Goal: Task Accomplishment & Management: Manage account settings

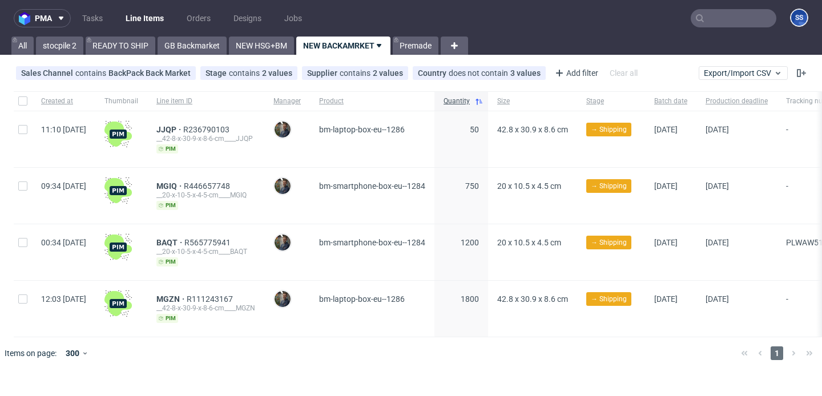
click at [126, 43] on link "READY TO SHIP" at bounding box center [121, 46] width 70 height 18
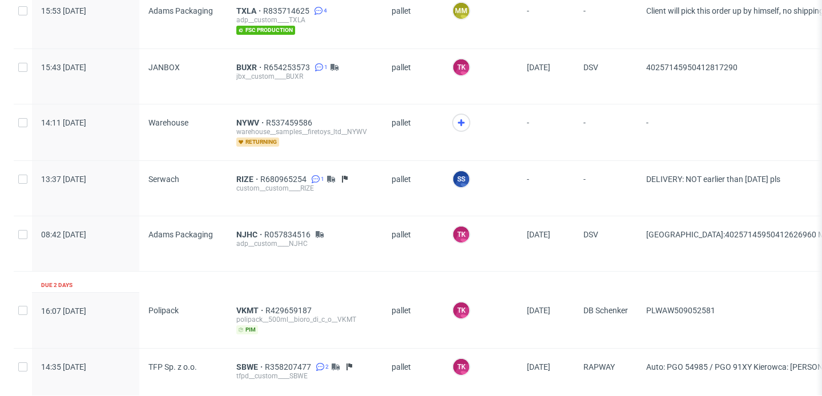
scroll to position [859, 0]
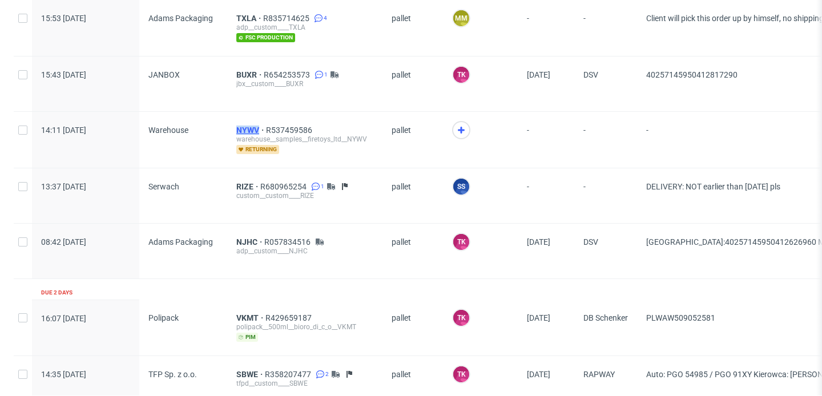
drag, startPoint x: 226, startPoint y: 129, endPoint x: 257, endPoint y: 131, distance: 31.5
click at [257, 131] on div "NYWV R537459586 warehouse__samples__firetoys_ltd__NYWV returning" at bounding box center [304, 140] width 155 height 56
copy span "NYWV"
click at [455, 131] on icon at bounding box center [461, 130] width 14 height 14
click at [251, 126] on span "NYWV" at bounding box center [251, 130] width 30 height 9
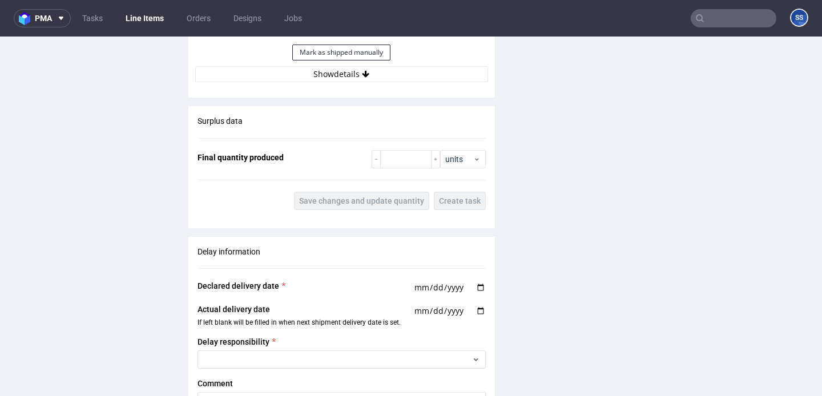
scroll to position [1262, 0]
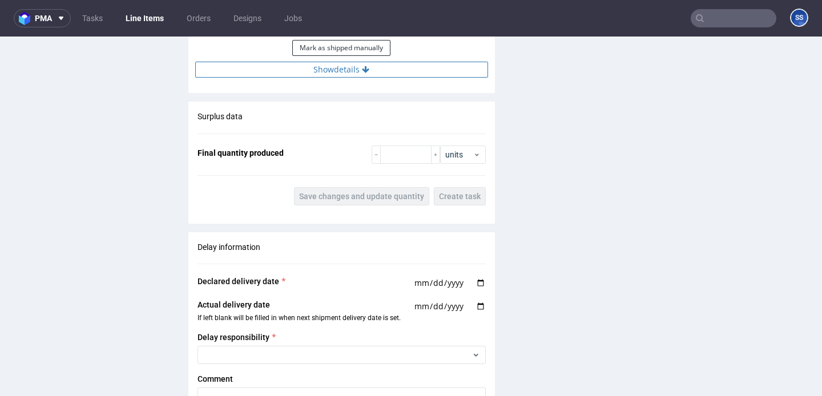
click at [308, 76] on button "Show details" at bounding box center [341, 70] width 293 height 16
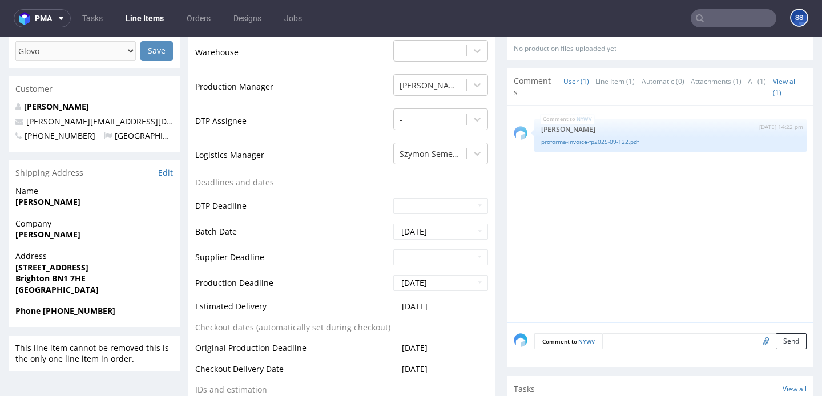
scroll to position [0, 0]
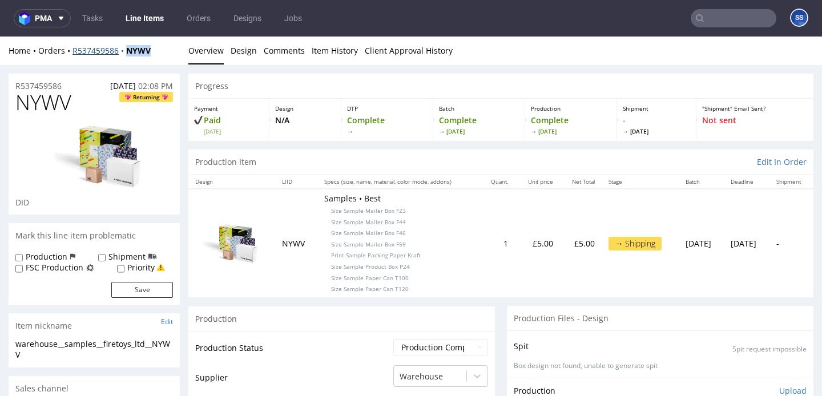
drag, startPoint x: 160, startPoint y: 51, endPoint x: 127, endPoint y: 53, distance: 33.2
click at [127, 53] on div "Home Orders R537459586 NYWV" at bounding box center [94, 50] width 171 height 11
copy strong "NYWV"
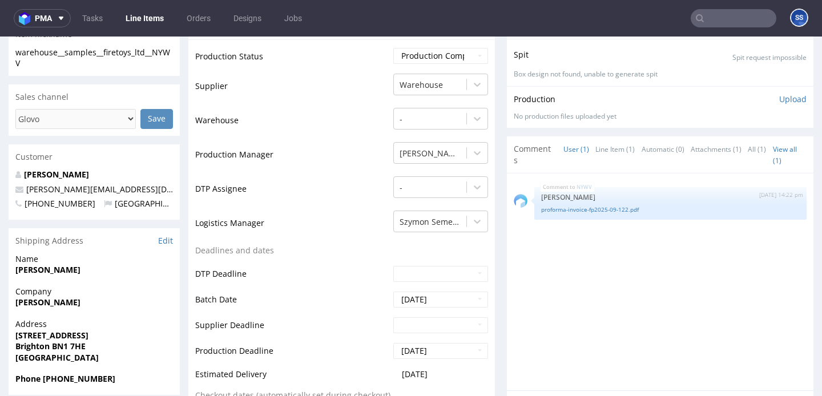
scroll to position [324, 0]
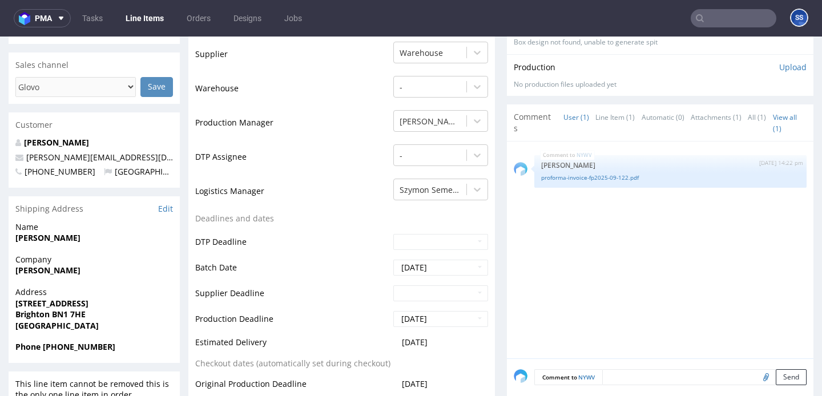
click at [54, 269] on strong "[PERSON_NAME]" at bounding box center [47, 270] width 65 height 11
copy strong "[PERSON_NAME]"
click at [32, 302] on strong "[STREET_ADDRESS]" at bounding box center [51, 303] width 73 height 11
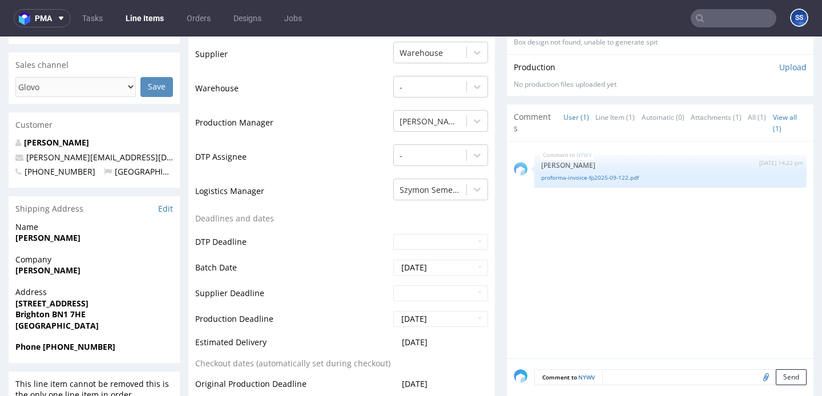
click at [32, 302] on strong "[STREET_ADDRESS]" at bounding box center [51, 303] width 73 height 11
copy strong "[STREET_ADDRESS]"
click at [32, 319] on span "Brighton BN1 7HE" at bounding box center [94, 314] width 158 height 11
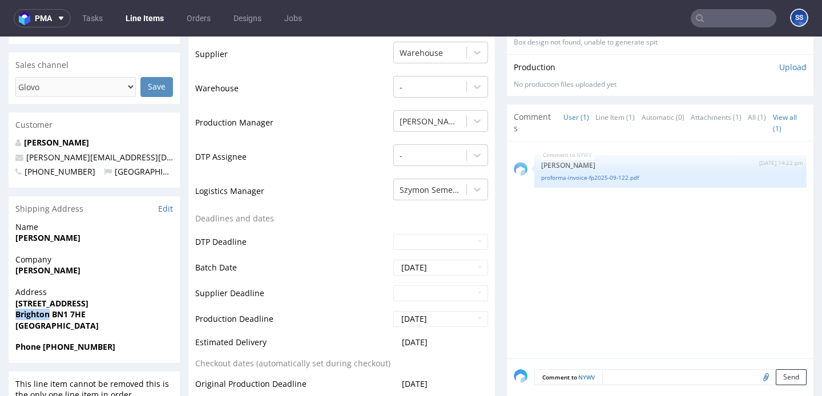
copy strong "Brighton"
drag, startPoint x: 51, startPoint y: 314, endPoint x: 92, endPoint y: 318, distance: 41.3
click at [92, 318] on span "Brighton BN1 7HE" at bounding box center [94, 314] width 158 height 11
copy strong "BN1 7HE"
drag, startPoint x: 98, startPoint y: 155, endPoint x: 27, endPoint y: 158, distance: 71.4
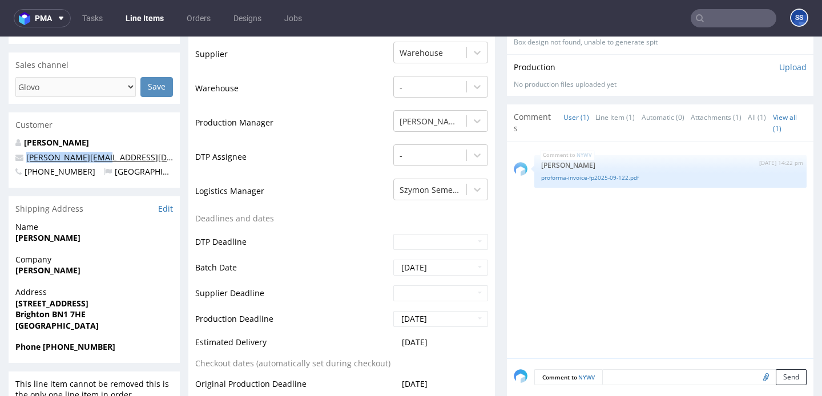
click at [27, 158] on p "[PERSON_NAME][EMAIL_ADDRESS][DOMAIN_NAME]" at bounding box center [94, 157] width 158 height 11
copy link "[PERSON_NAME][EMAIL_ADDRESS][DOMAIN_NAME]"
click at [71, 346] on strong "Phone +447811255178" at bounding box center [65, 346] width 100 height 11
copy strong "447811255178"
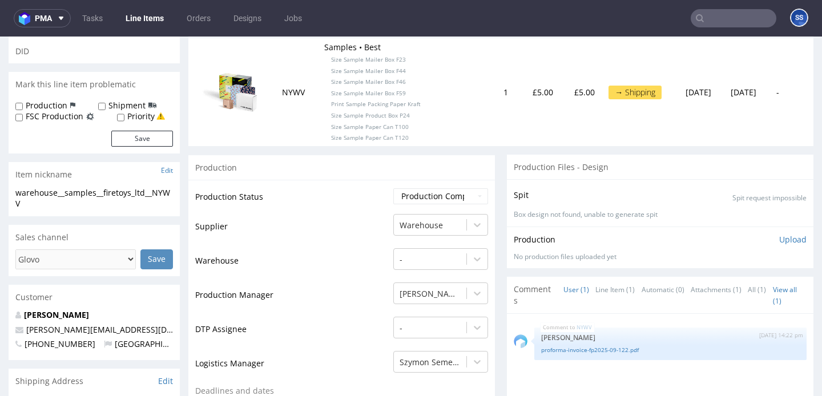
scroll to position [0, 0]
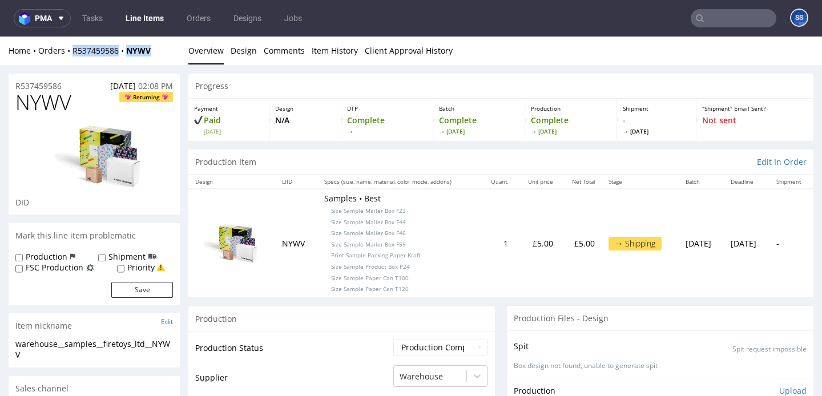
drag, startPoint x: 158, startPoint y: 56, endPoint x: 74, endPoint y: 55, distance: 84.5
click at [74, 55] on div "Home Orders R537459586 NYWV Overview Design Comments Item History Client Approv…" at bounding box center [411, 51] width 822 height 29
copy div "R537459586 NYWV"
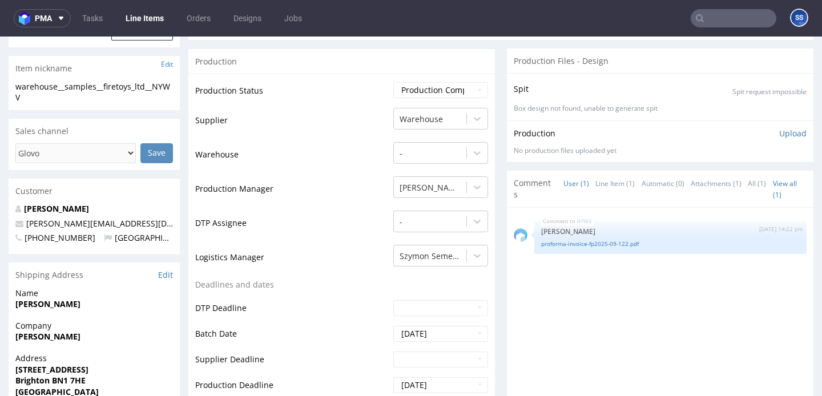
scroll to position [265, 0]
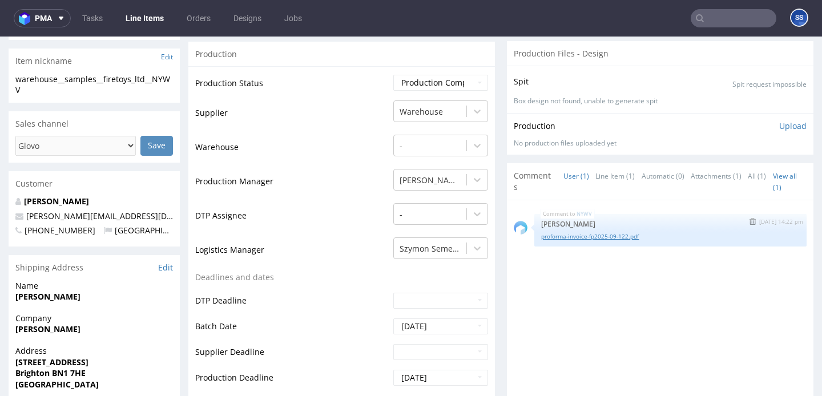
click at [619, 235] on link "proforma-invoice-fp2025-09-122.pdf" at bounding box center [670, 236] width 259 height 9
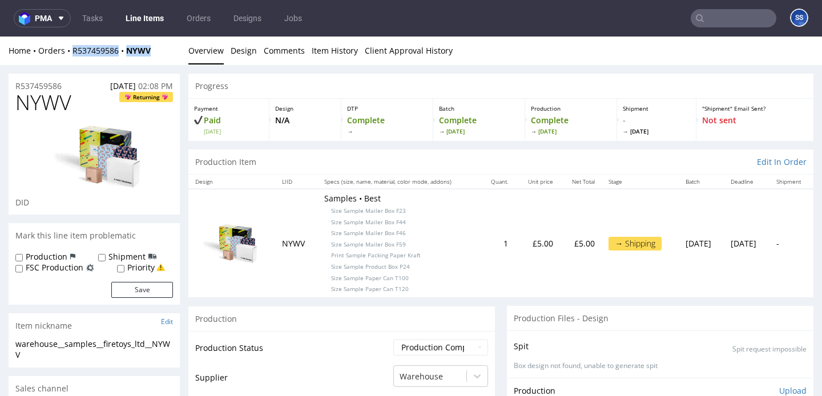
click at [160, 49] on div "Home Orders R537459586 NYWV" at bounding box center [94, 50] width 171 height 11
drag, startPoint x: 160, startPoint y: 49, endPoint x: 129, endPoint y: 53, distance: 31.6
click at [128, 53] on div "Home Orders R537459586 NYWV" at bounding box center [94, 50] width 171 height 11
click at [166, 52] on div "Home Orders R537459586 NYWV" at bounding box center [94, 50] width 171 height 11
drag, startPoint x: 162, startPoint y: 49, endPoint x: 71, endPoint y: 54, distance: 90.3
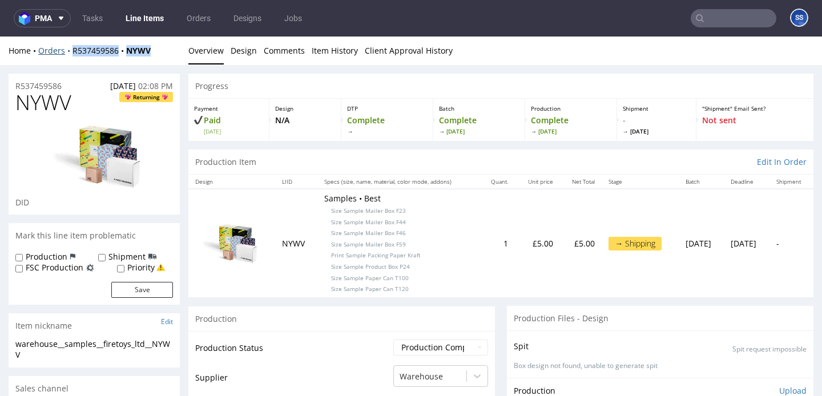
click at [71, 54] on div "Home Orders R537459586 NYWV" at bounding box center [94, 50] width 171 height 11
copy div "R537459586 NYWV"
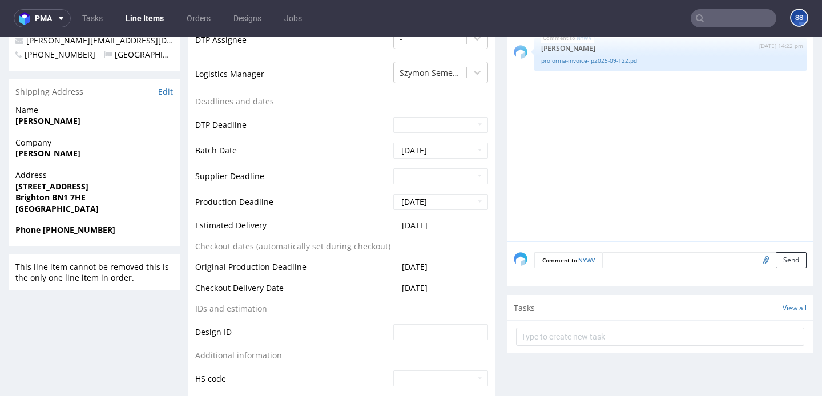
scroll to position [437, 0]
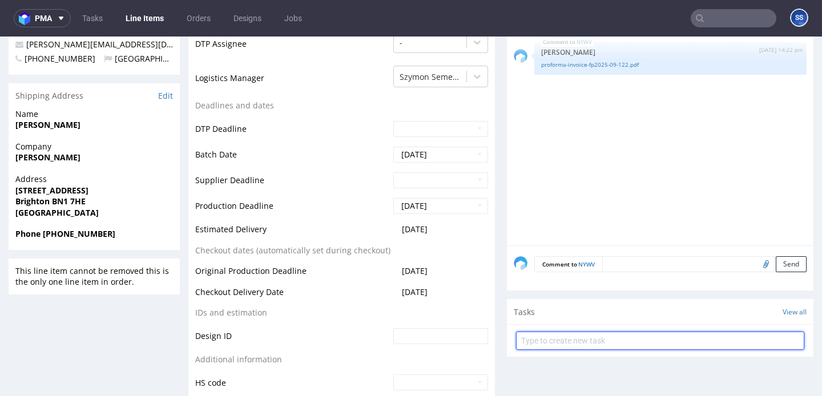
click at [566, 345] on input "text" at bounding box center [660, 341] width 288 height 18
type input "Etykiety"
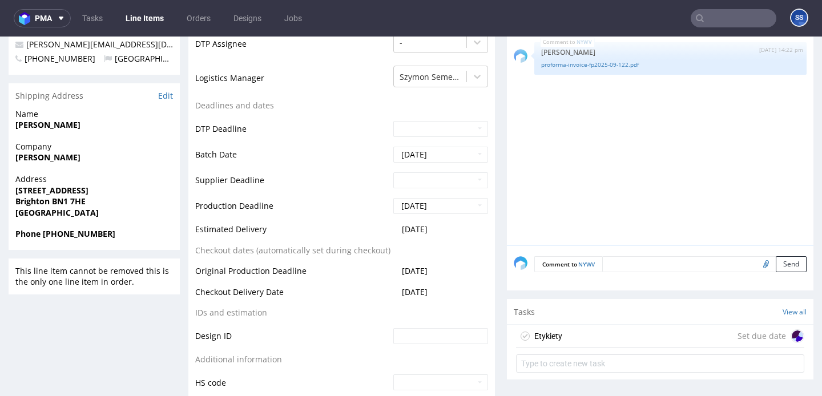
click at [635, 335] on div "Etykiety Set due date" at bounding box center [660, 336] width 288 height 23
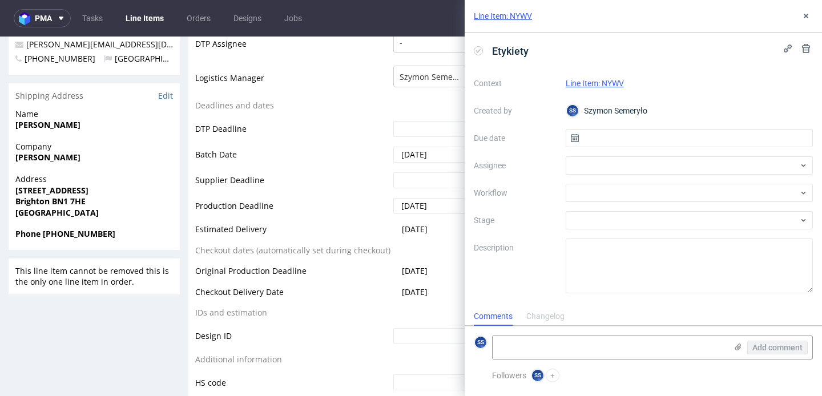
scroll to position [9, 0]
click at [606, 139] on input "text" at bounding box center [690, 138] width 248 height 18
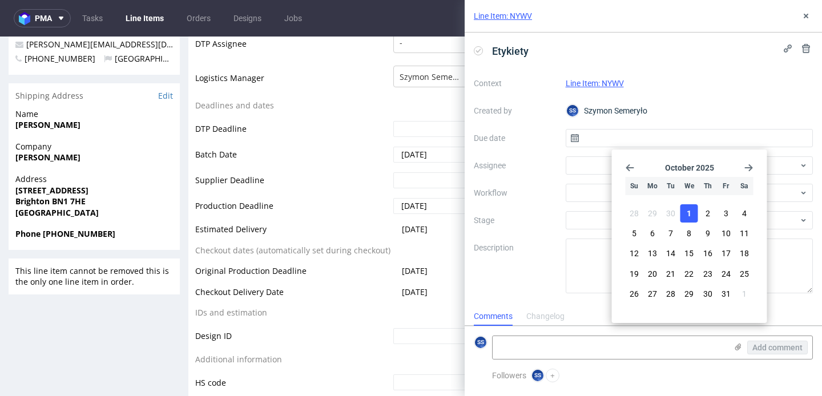
click at [695, 212] on button "1" at bounding box center [689, 213] width 18 height 18
type input "[DATE]"
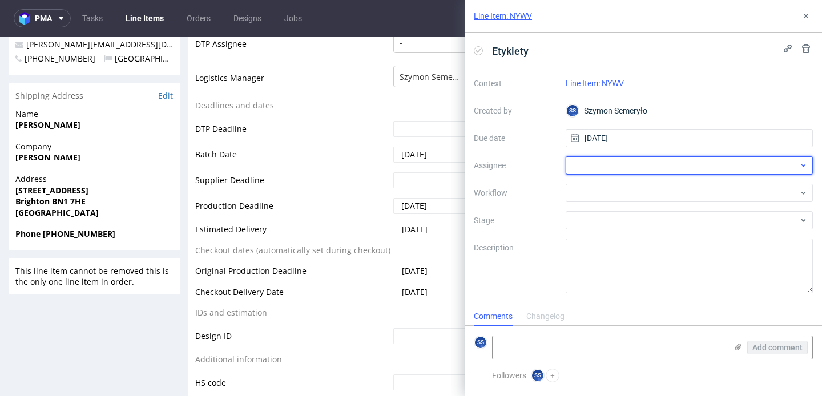
click at [637, 169] on div at bounding box center [690, 165] width 248 height 18
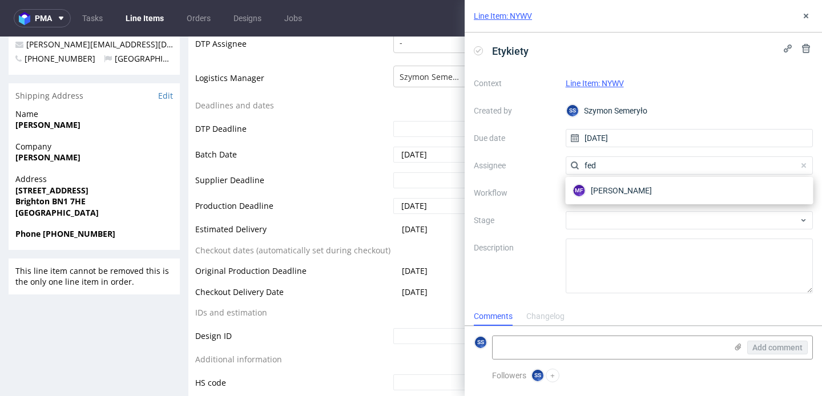
type input "fedo"
click at [634, 182] on div "MF Michał Fedorowicz" at bounding box center [689, 191] width 239 height 18
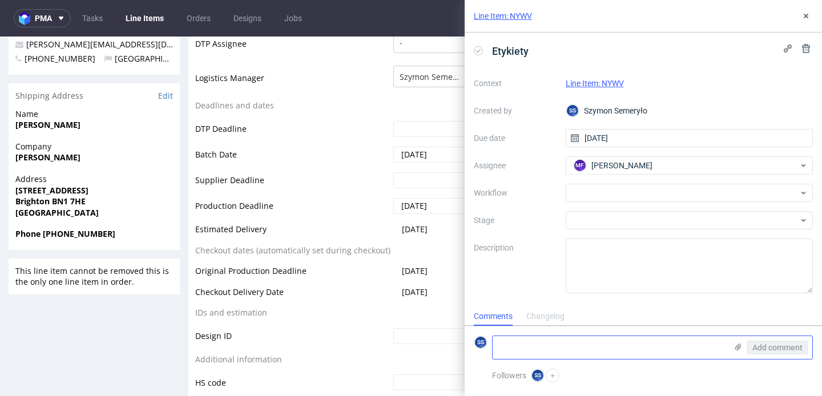
click at [566, 346] on textarea at bounding box center [610, 347] width 234 height 23
paste textarea "R537459586NYWV"
click at [739, 344] on icon at bounding box center [738, 346] width 9 height 9
click at [0, 0] on input "file" at bounding box center [0, 0] width 0 height 0
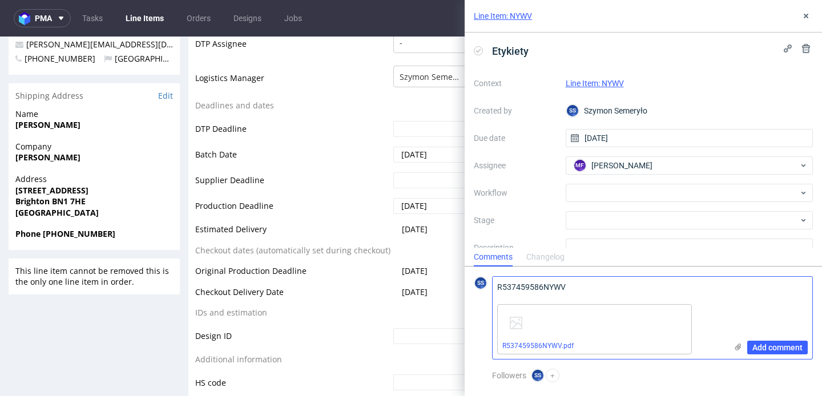
click at [581, 287] on textarea "R537459586NYWV" at bounding box center [610, 288] width 234 height 23
paste textarea "1Z5A15806898827426"
paste textarea "1Z5A15806896129434"
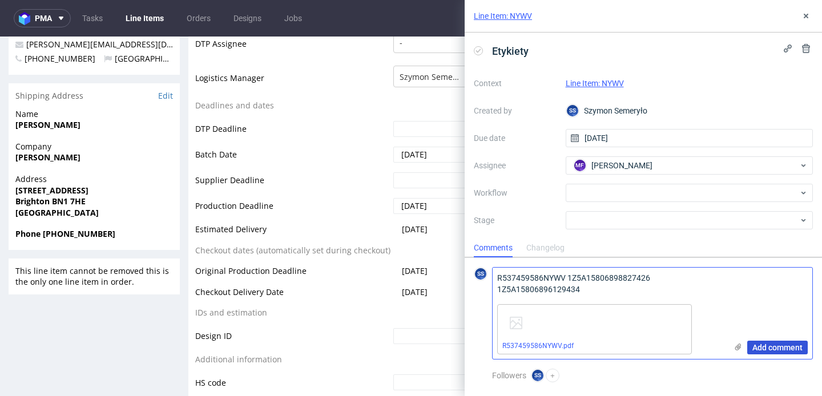
type textarea "R537459586NYWV 1Z5A15806898827426 1Z5A15806896129434"
click at [790, 348] on span "Add comment" at bounding box center [777, 348] width 50 height 8
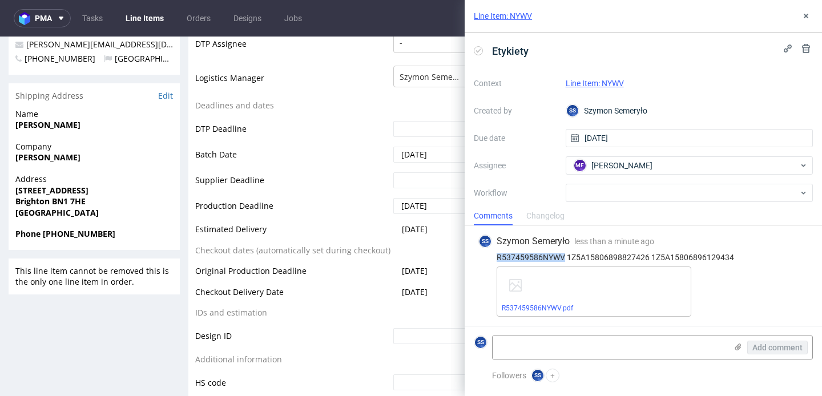
drag, startPoint x: 734, startPoint y: 252, endPoint x: 562, endPoint y: 259, distance: 171.4
click at [562, 259] on div "SS Szymon Semeryło less than a minute ago 1st Oct 2025, 15:16 R537459586NYWV 1Z…" at bounding box center [643, 275] width 339 height 100
drag, startPoint x: 569, startPoint y: 256, endPoint x: 749, endPoint y: 259, distance: 181.0
click at [749, 259] on div "R537459586NYWV 1Z5A15806898827426 1Z5A15806896129434" at bounding box center [643, 257] width 330 height 9
click at [188, 244] on div "Production Status Waiting for Artwork Waiting for Diecut Waiting for Mockup Wai…" at bounding box center [341, 150] width 307 height 513
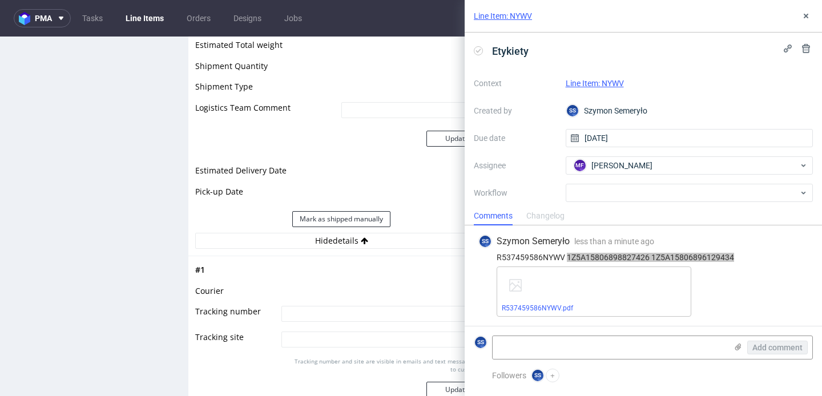
scroll to position [1175, 0]
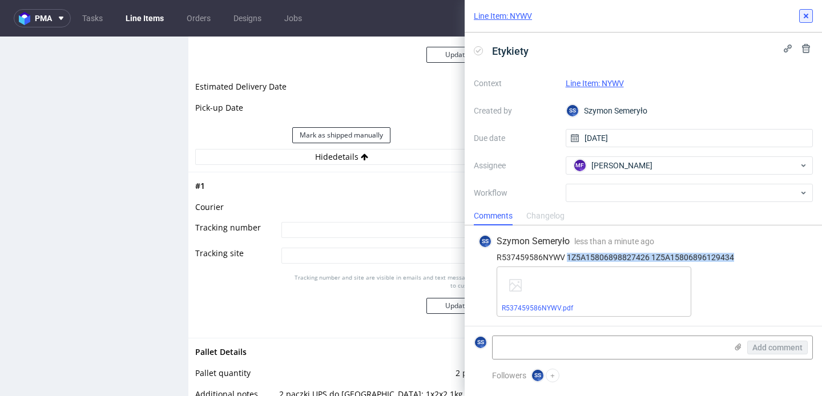
click at [803, 22] on button at bounding box center [806, 16] width 14 height 14
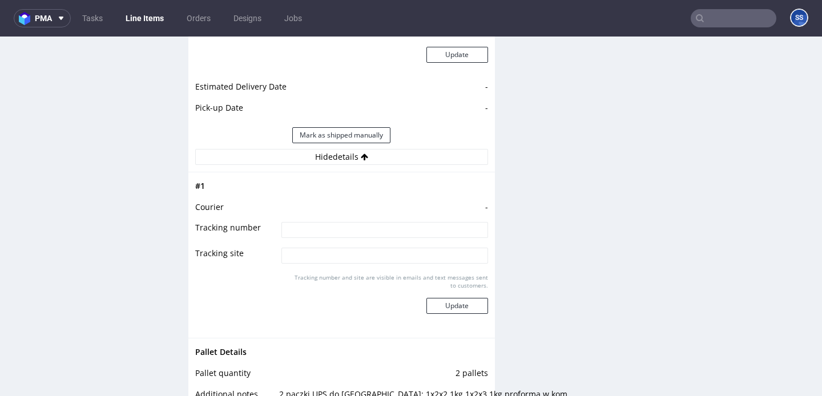
click at [364, 247] on td at bounding box center [383, 260] width 209 height 26
click at [364, 239] on td at bounding box center [383, 234] width 209 height 26
click at [366, 233] on input at bounding box center [384, 230] width 206 height 16
paste input "1Z5A15806898827426 1Z5A15806896129434"
type input "1Z5A15806898827426 1Z5A15806896129434"
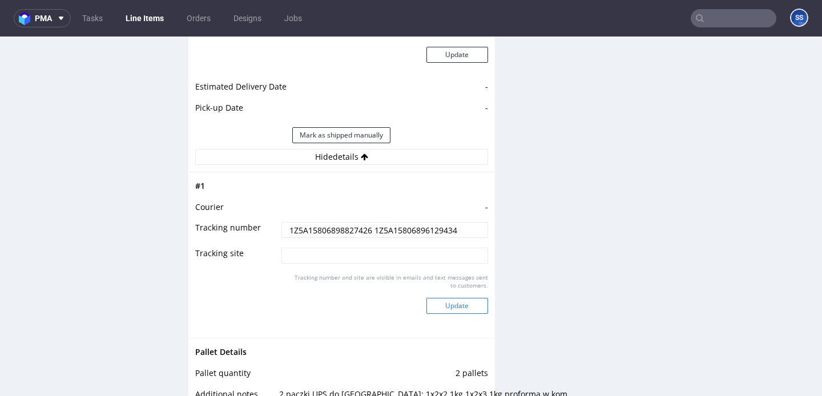
click at [466, 304] on button "Update" at bounding box center [457, 306] width 62 height 16
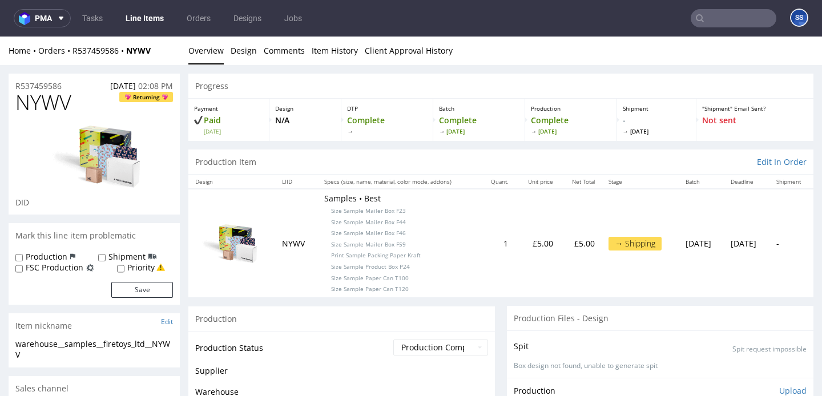
scroll to position [1175, 0]
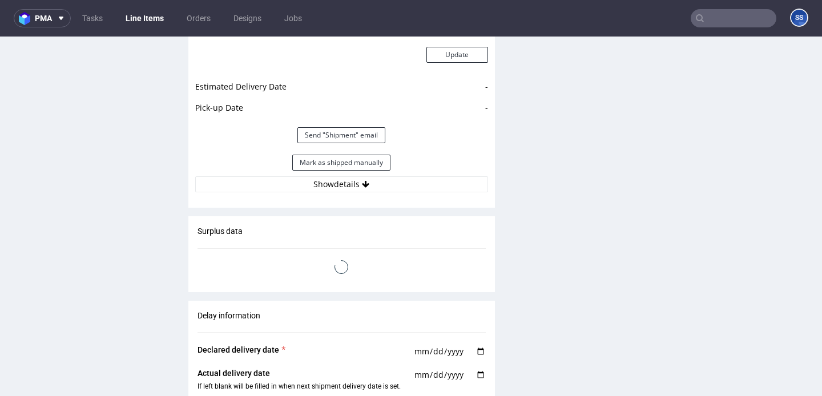
click at [160, 19] on link "Line Items" at bounding box center [145, 18] width 52 height 18
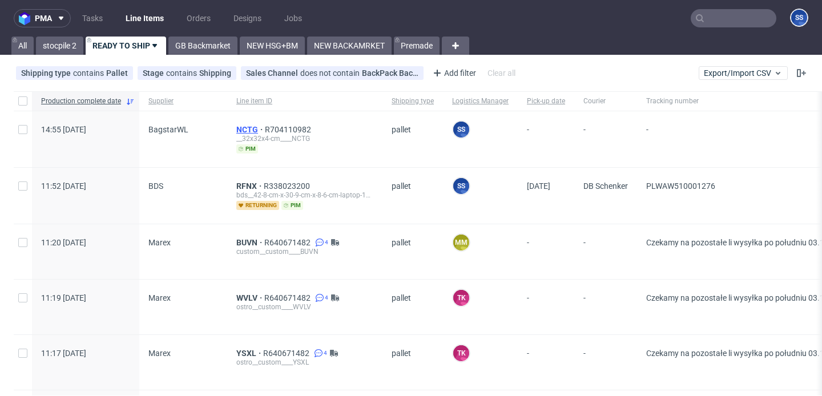
click at [247, 128] on span "NCTG" at bounding box center [250, 129] width 29 height 9
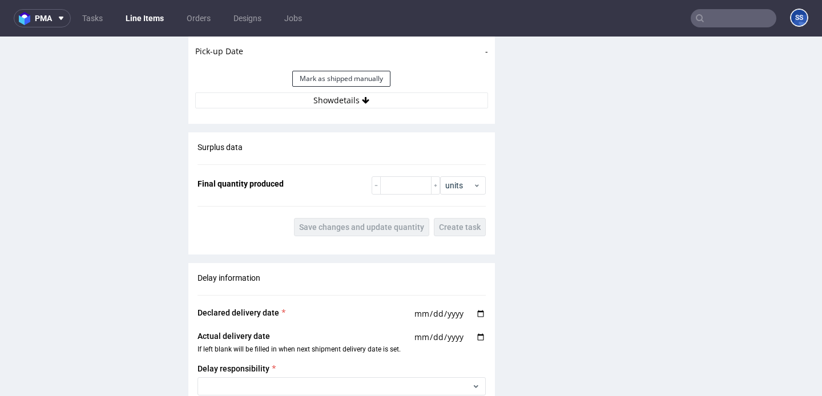
scroll to position [1134, 0]
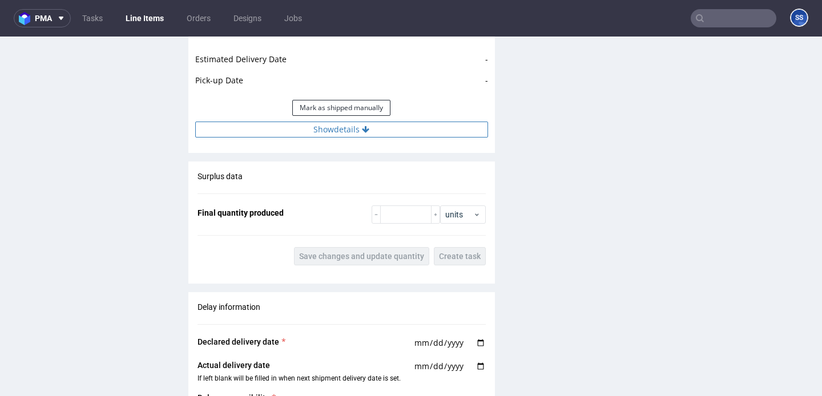
click at [316, 130] on button "Show details" at bounding box center [341, 130] width 293 height 16
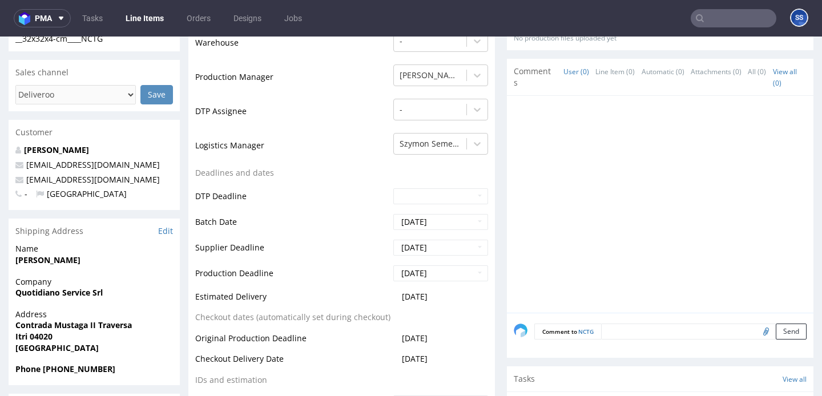
scroll to position [316, 0]
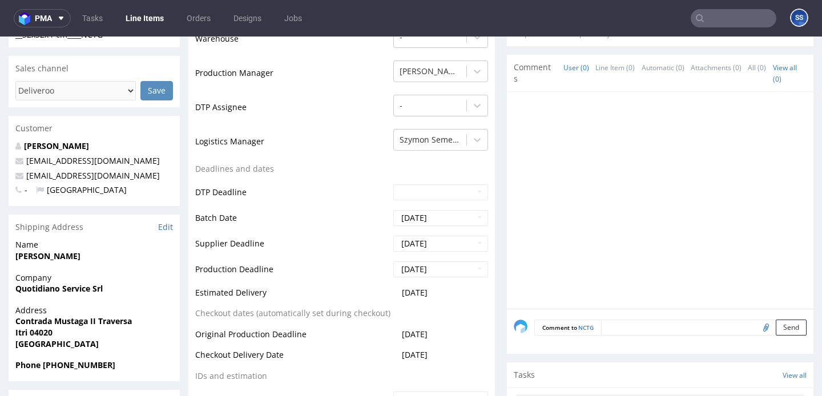
click at [65, 291] on strong "Quotidiano Service Srl" at bounding box center [58, 288] width 87 height 11
copy strong "Quotidiano Service Srl"
click at [107, 320] on strong "Contrada Mustaga II Traversa" at bounding box center [73, 321] width 116 height 11
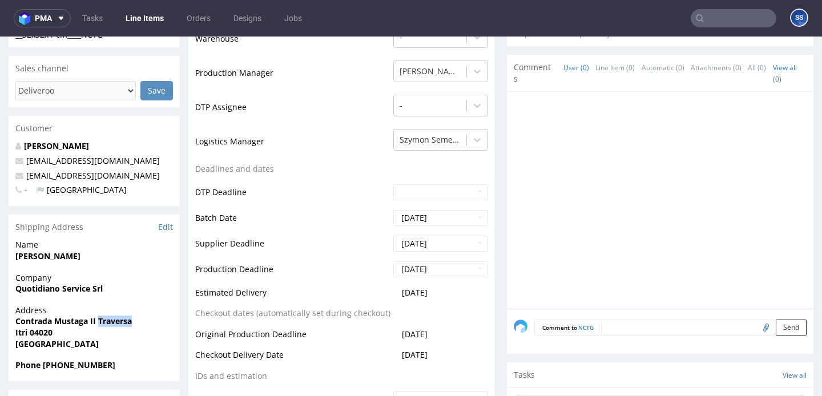
click at [107, 320] on strong "Contrada Mustaga II Traversa" at bounding box center [73, 321] width 116 height 11
copy strong "Contrada Mustaga II Traversa"
click at [23, 337] on span "Itri 04020" at bounding box center [94, 332] width 158 height 11
click at [22, 336] on strong "Itri 04020" at bounding box center [33, 332] width 37 height 11
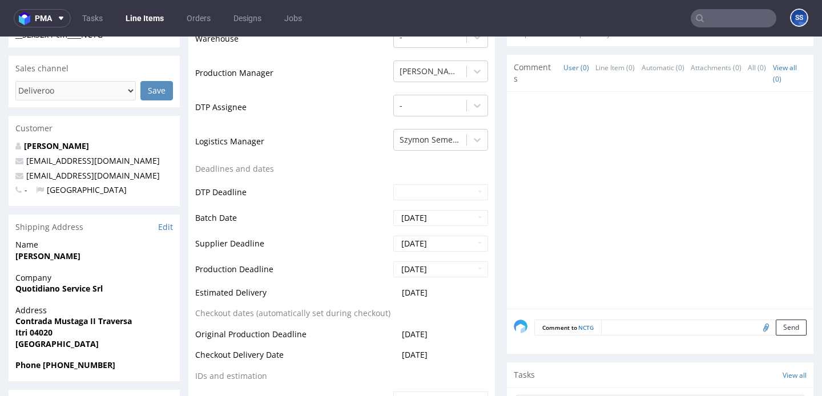
click at [22, 336] on strong "Itri 04020" at bounding box center [33, 332] width 37 height 11
copy strong "Itri"
click at [49, 328] on strong "Itri 04020" at bounding box center [33, 332] width 37 height 11
copy strong "04020"
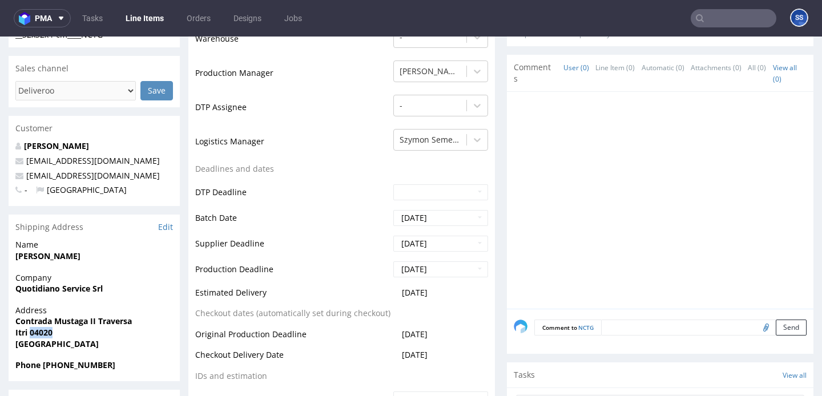
click at [51, 258] on strong "[PERSON_NAME]" at bounding box center [47, 256] width 65 height 11
copy strong "[PERSON_NAME]"
drag, startPoint x: 128, startPoint y: 179, endPoint x: 25, endPoint y: 178, distance: 103.9
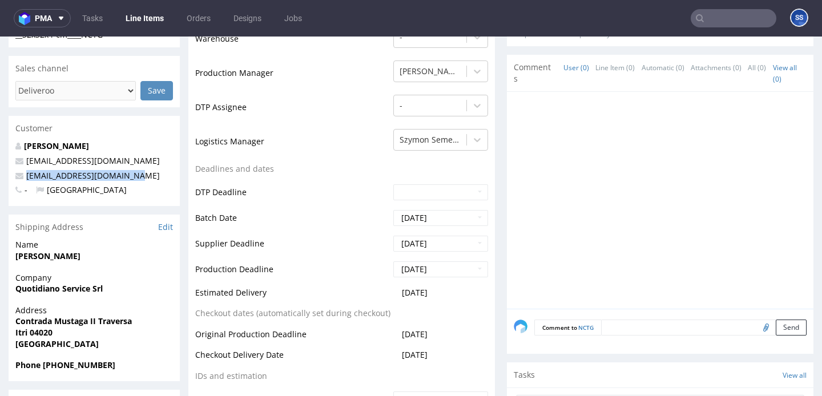
click at [25, 178] on p "[EMAIL_ADDRESS][DOMAIN_NAME]" at bounding box center [94, 175] width 158 height 11
copy link "[EMAIL_ADDRESS][DOMAIN_NAME]"
drag, startPoint x: 59, startPoint y: 365, endPoint x: 126, endPoint y: 364, distance: 66.2
click at [126, 364] on span "Phone +393351830396" at bounding box center [94, 365] width 158 height 11
copy strong "3351830396"
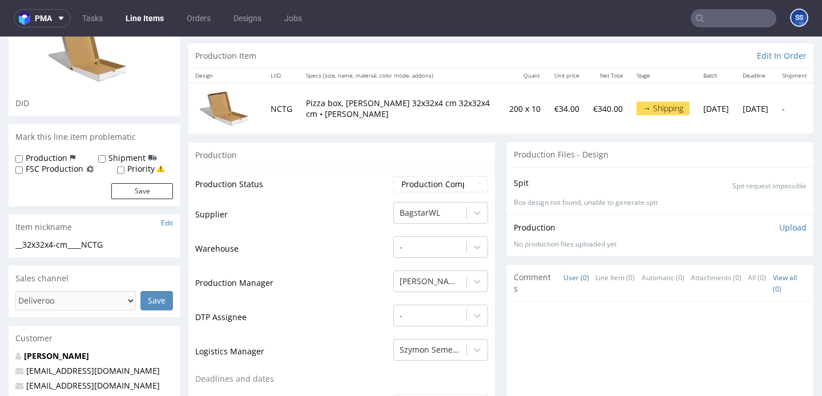
scroll to position [0, 0]
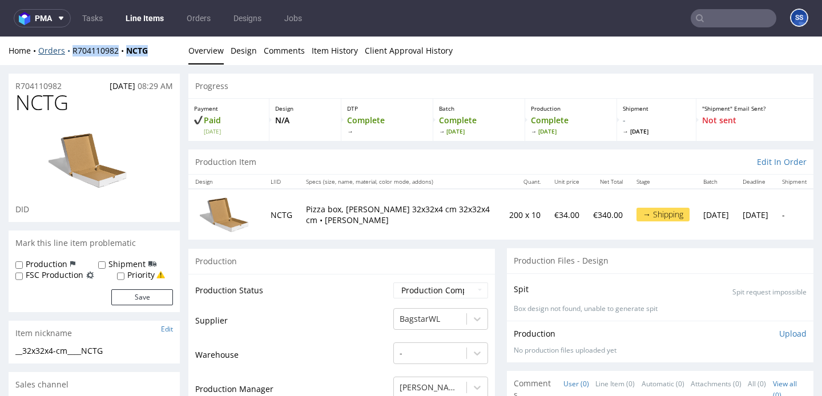
drag, startPoint x: 162, startPoint y: 53, endPoint x: 64, endPoint y: 53, distance: 98.2
click at [64, 53] on div "Home Orders R704110982 NCTG" at bounding box center [94, 50] width 171 height 11
copy div "R704110982 NCTG"
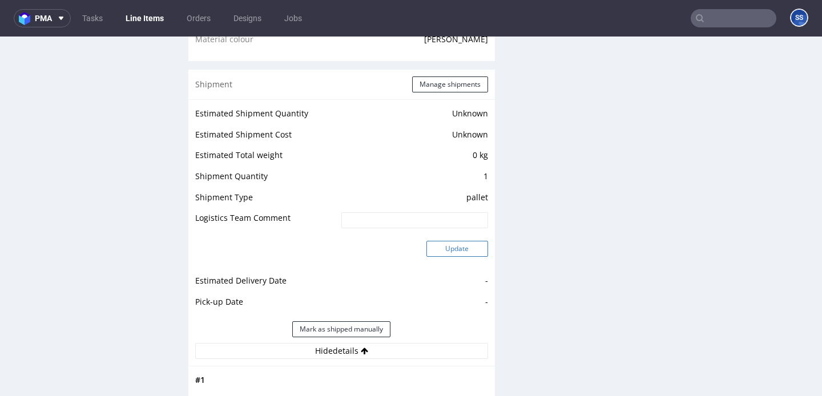
scroll to position [908, 0]
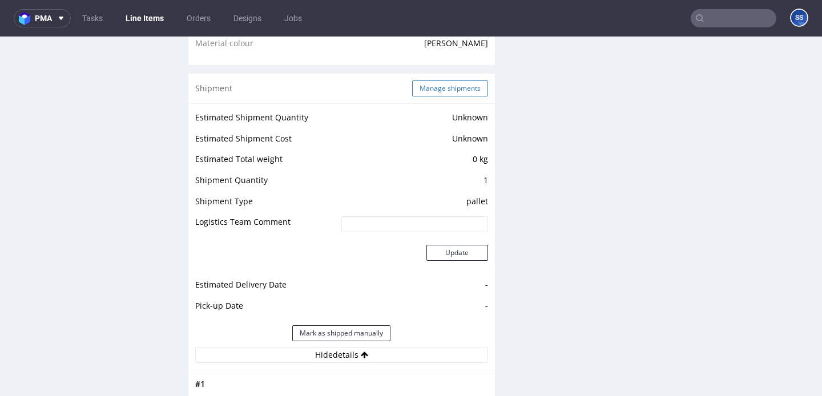
click at [444, 91] on button "Manage shipments" at bounding box center [450, 88] width 76 height 16
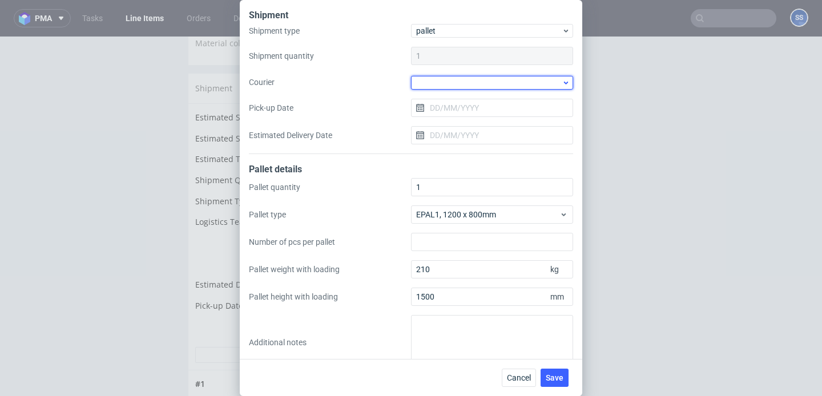
click at [465, 84] on div at bounding box center [492, 83] width 162 height 14
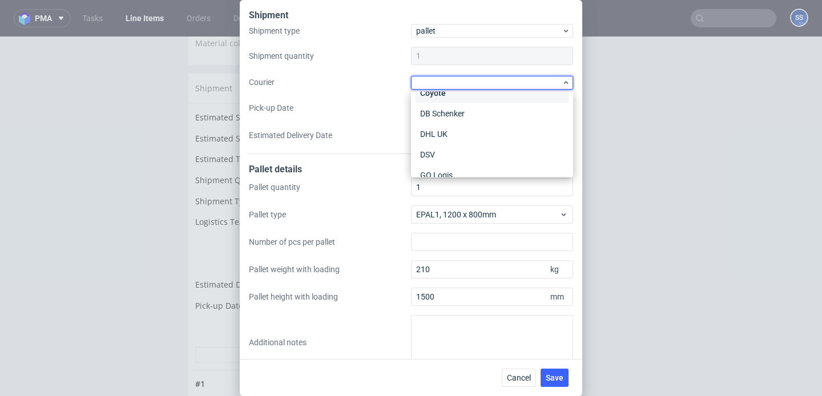
scroll to position [49, 0]
click at [452, 142] on div "DSV" at bounding box center [492, 140] width 153 height 21
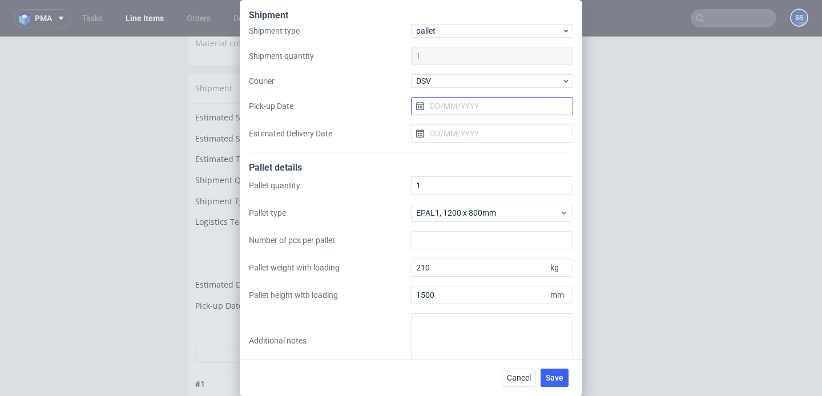
click at [462, 109] on input "Pick-up Date" at bounding box center [492, 106] width 162 height 18
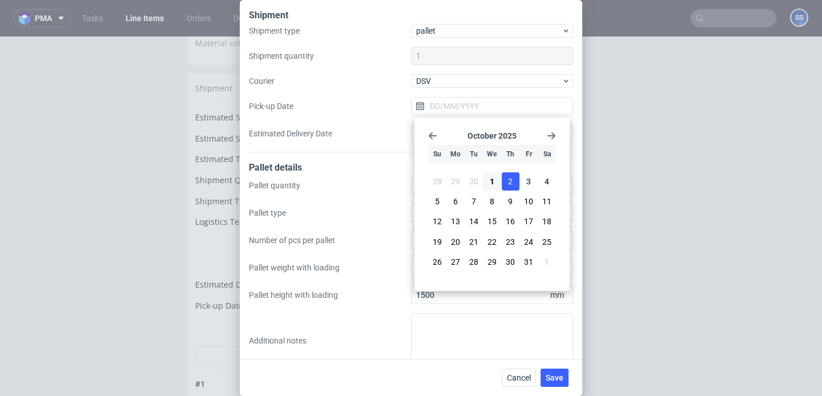
click at [515, 179] on button "2" at bounding box center [511, 181] width 18 height 18
type input "[DATE]"
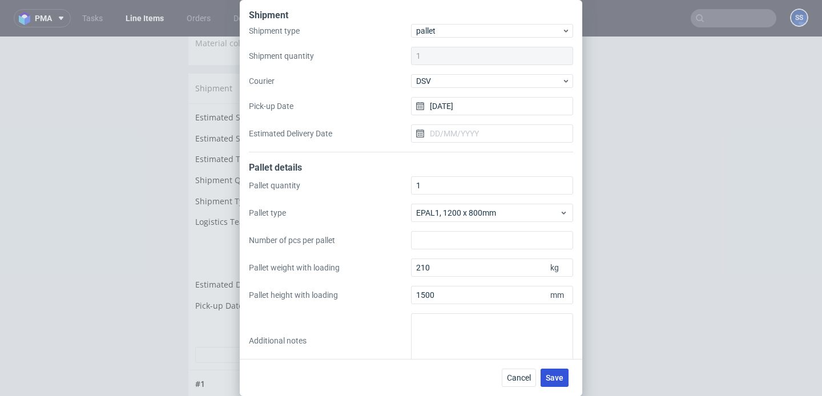
click at [558, 370] on button "Save" at bounding box center [555, 378] width 28 height 18
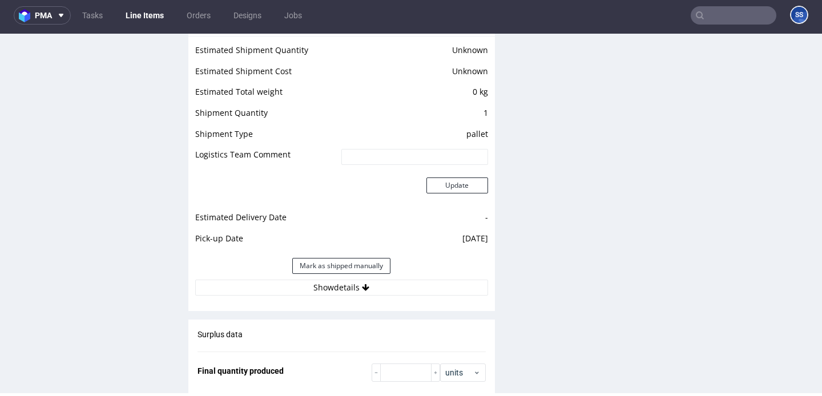
scroll to position [1008, 0]
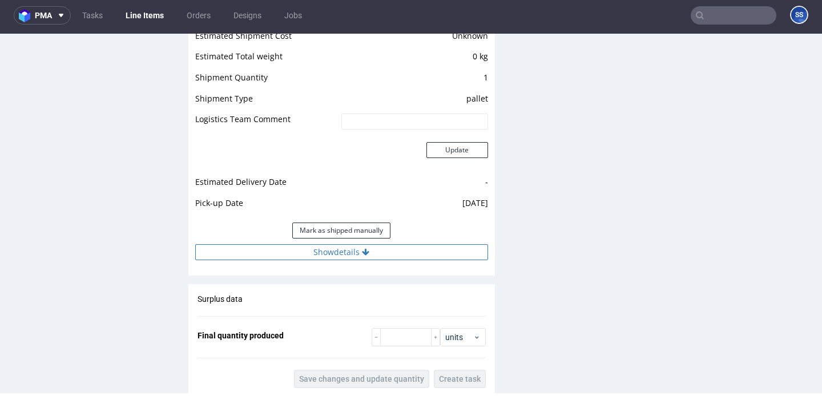
click at [406, 255] on button "Show details" at bounding box center [341, 252] width 293 height 16
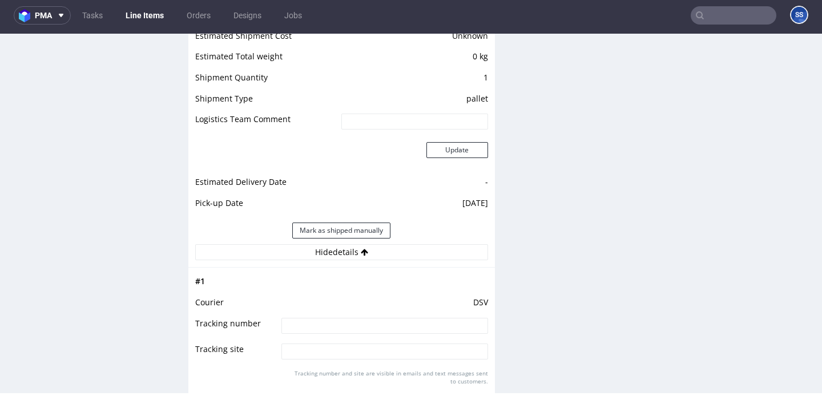
click at [389, 320] on input at bounding box center [384, 326] width 206 height 16
paste input "40257145950413055127"
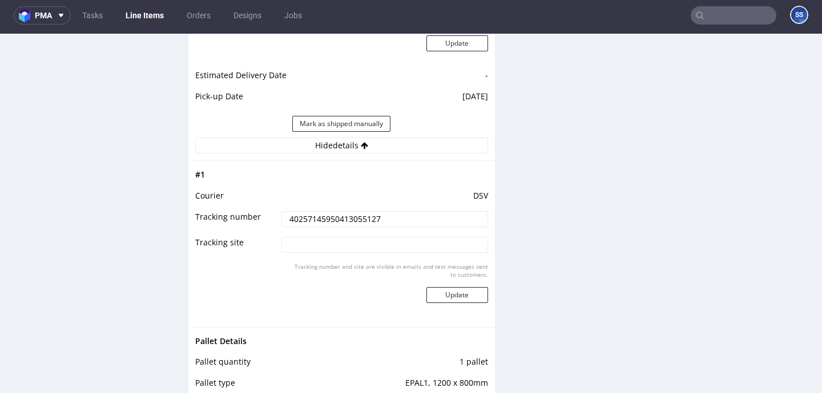
scroll to position [1139, 0]
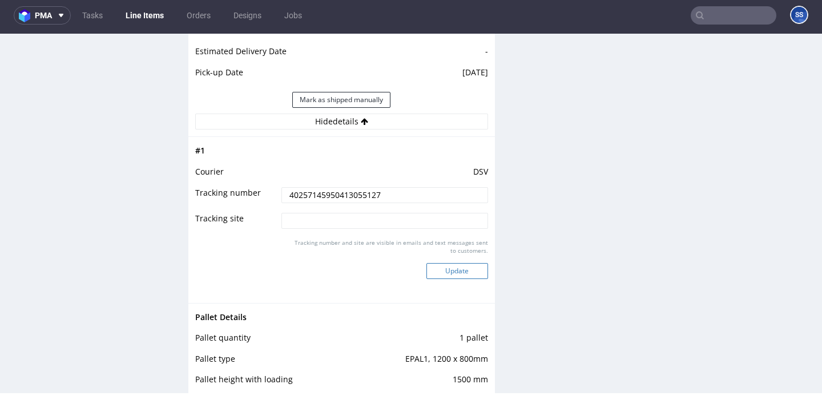
type input "40257145950413055127"
click at [462, 269] on button "Update" at bounding box center [457, 271] width 62 height 16
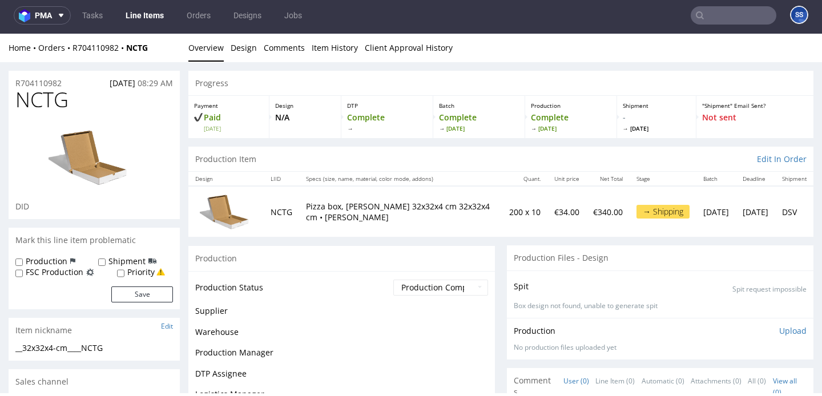
scroll to position [893, 0]
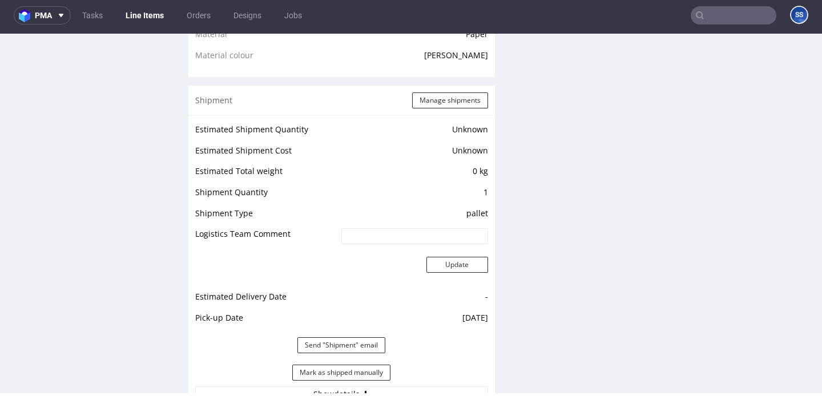
click at [155, 14] on link "Line Items" at bounding box center [145, 15] width 52 height 18
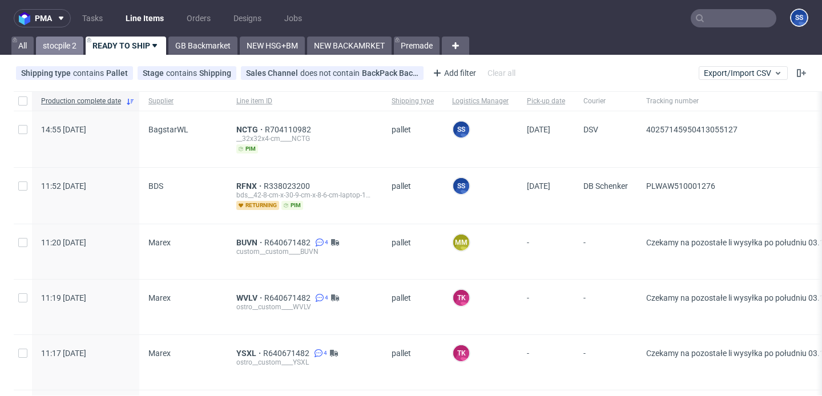
click at [65, 46] on link "stocpile 2" at bounding box center [59, 46] width 47 height 18
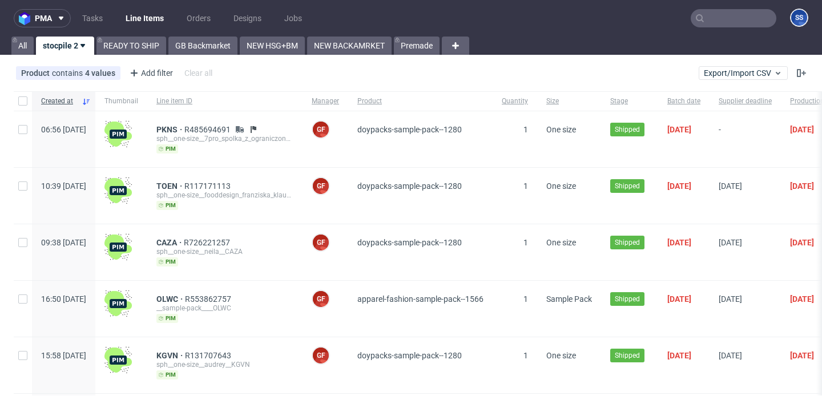
click at [186, 55] on div "pma Tasks Line Items Orders Designs Jobs SS All stocpile 2 READY TO SHIP GB Bac…" at bounding box center [411, 198] width 822 height 396
click at [194, 48] on link "GB Backmarket" at bounding box center [202, 46] width 69 height 18
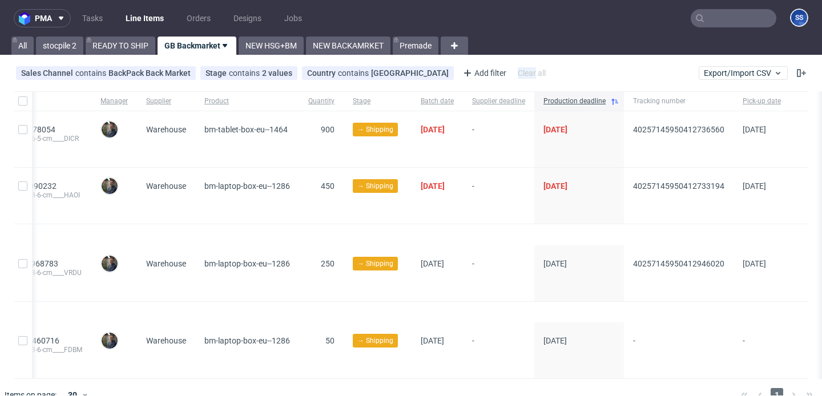
scroll to position [0, 223]
drag, startPoint x: 618, startPoint y: 133, endPoint x: 701, endPoint y: 134, distance: 83.3
click at [701, 134] on div "40257145950412736560" at bounding box center [679, 139] width 110 height 56
copy span "40257145950412736560"
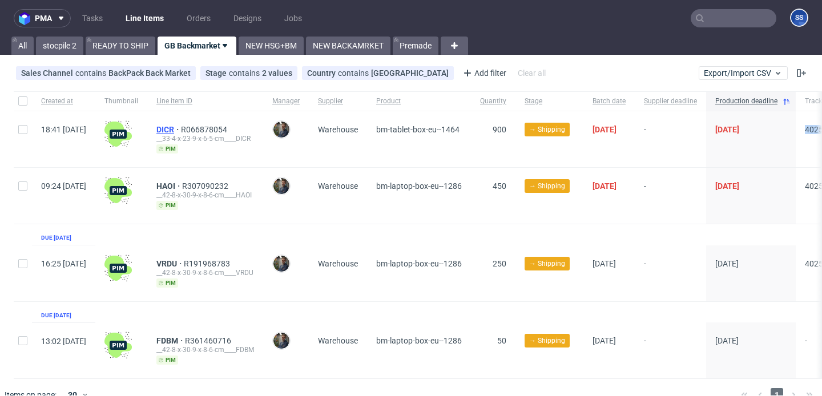
click at [181, 130] on span "DICR" at bounding box center [168, 129] width 25 height 9
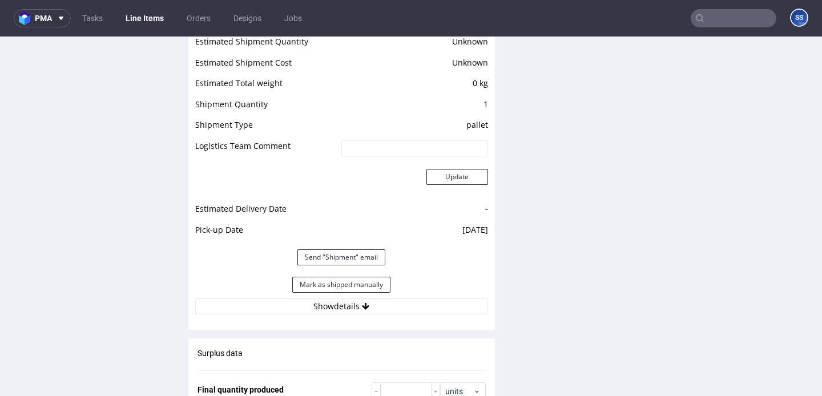
scroll to position [961, 0]
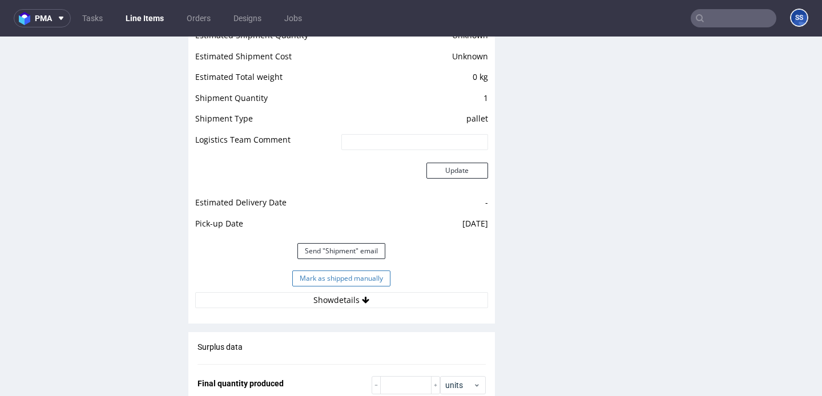
click at [296, 275] on button "Mark as shipped manually" at bounding box center [341, 279] width 98 height 16
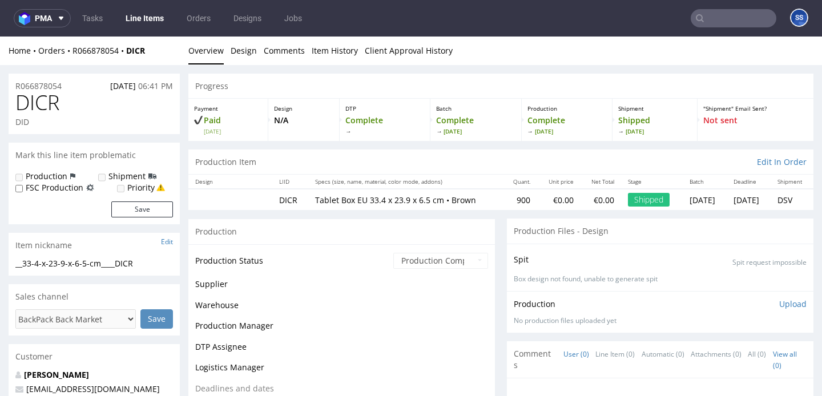
scroll to position [859, 0]
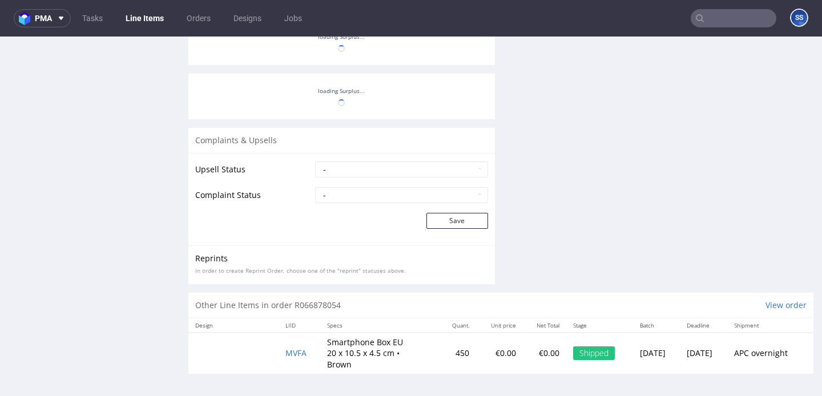
click at [152, 16] on link "Line Items" at bounding box center [145, 18] width 52 height 18
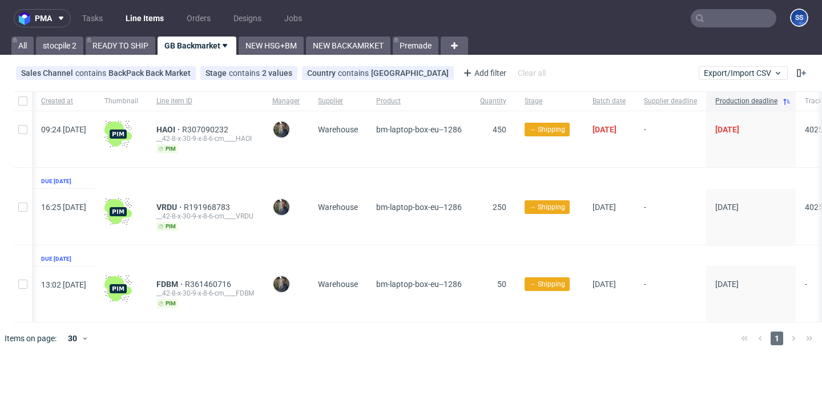
scroll to position [0, 213]
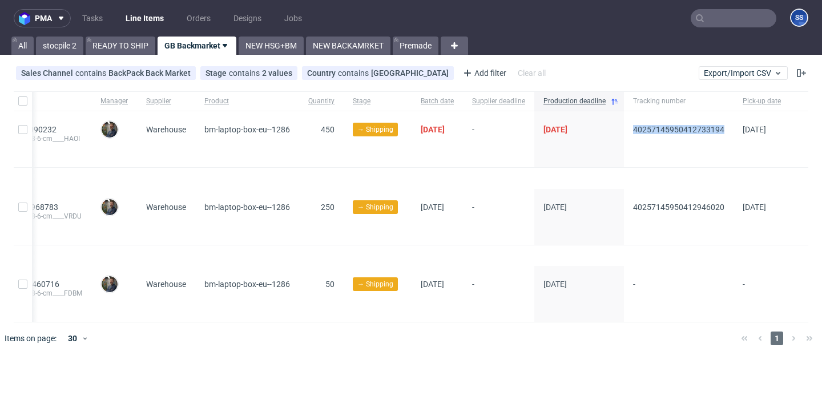
drag, startPoint x: 626, startPoint y: 127, endPoint x: 722, endPoint y: 131, distance: 95.4
click at [722, 131] on div "40257145950412733194" at bounding box center [679, 139] width 110 height 56
copy span "40257145950412733194"
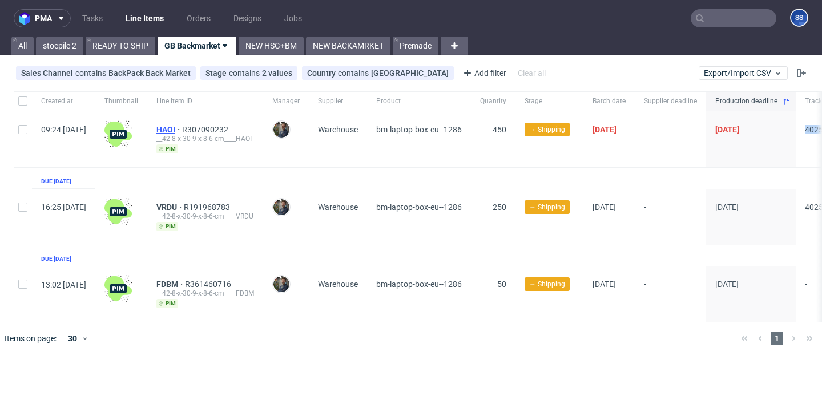
click at [182, 128] on span "HAOI" at bounding box center [169, 129] width 26 height 9
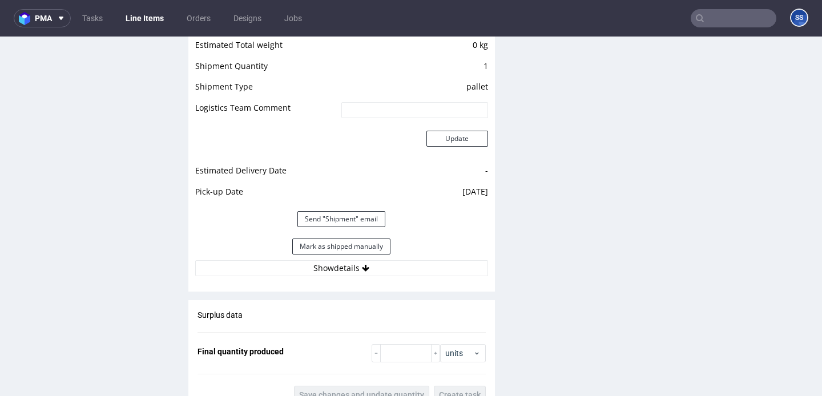
scroll to position [1015, 0]
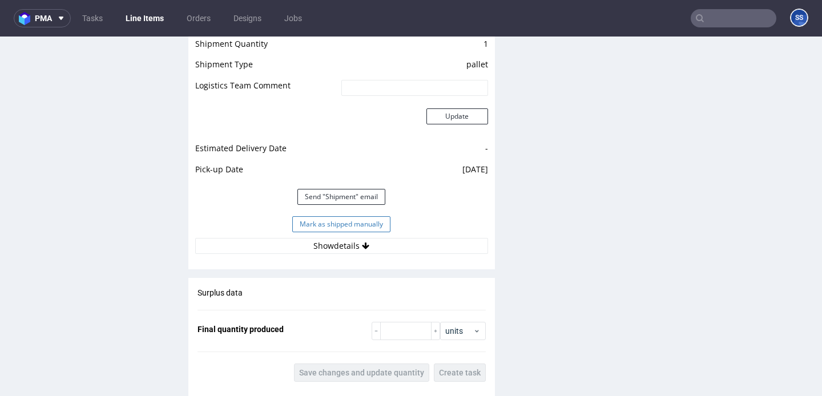
click at [317, 229] on button "Mark as shipped manually" at bounding box center [341, 224] width 98 height 16
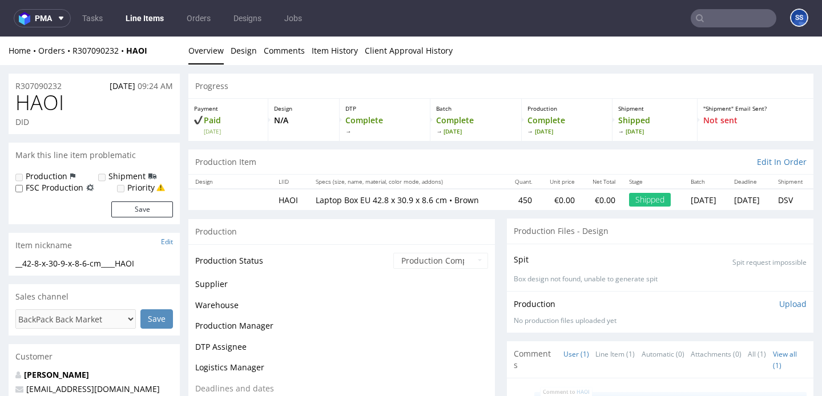
scroll to position [864, 0]
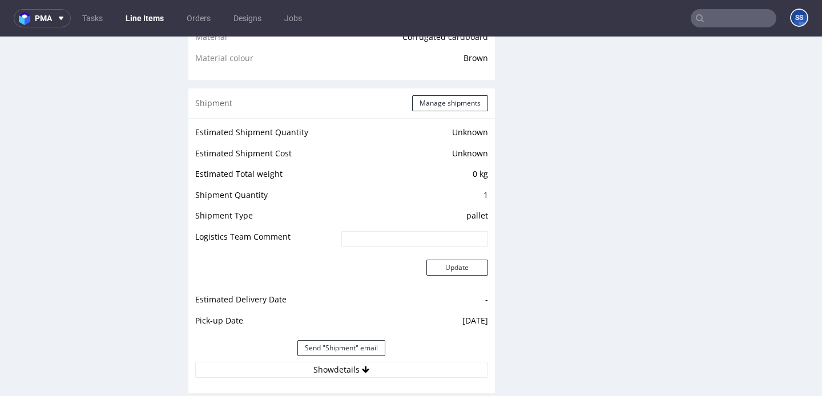
click at [150, 21] on link "Line Items" at bounding box center [145, 18] width 52 height 18
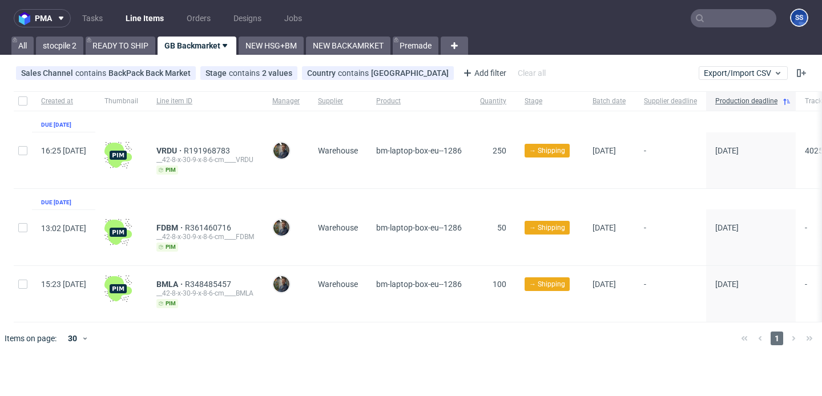
scroll to position [0, 213]
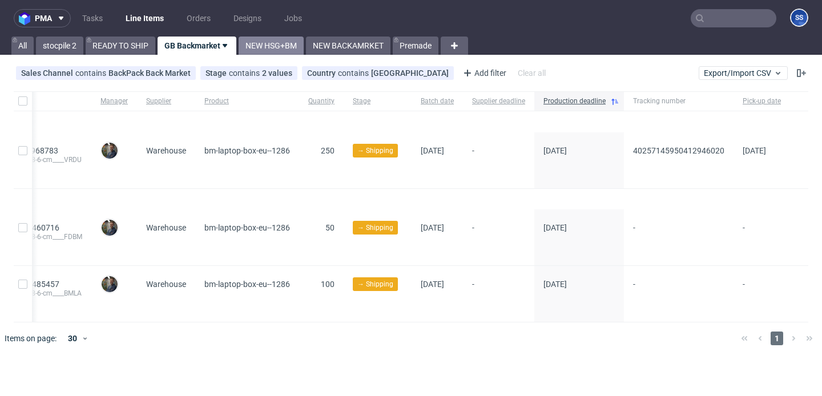
click at [272, 41] on link "NEW HSG+BM" at bounding box center [271, 46] width 65 height 18
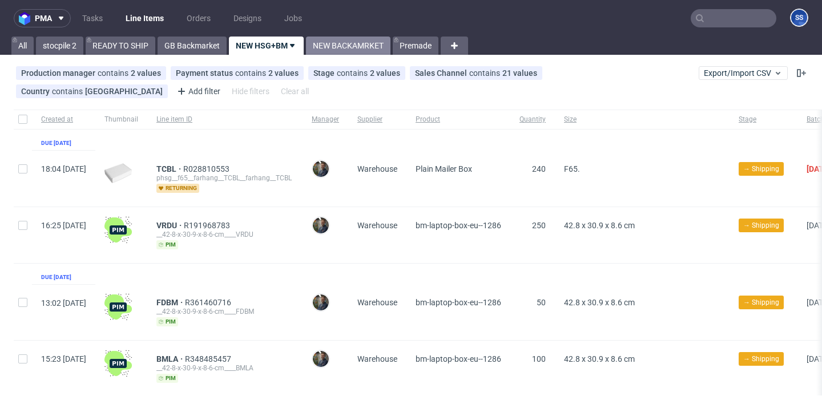
click at [332, 42] on link "NEW BACKAMRKET" at bounding box center [348, 46] width 84 height 18
